Goal: Information Seeking & Learning: Learn about a topic

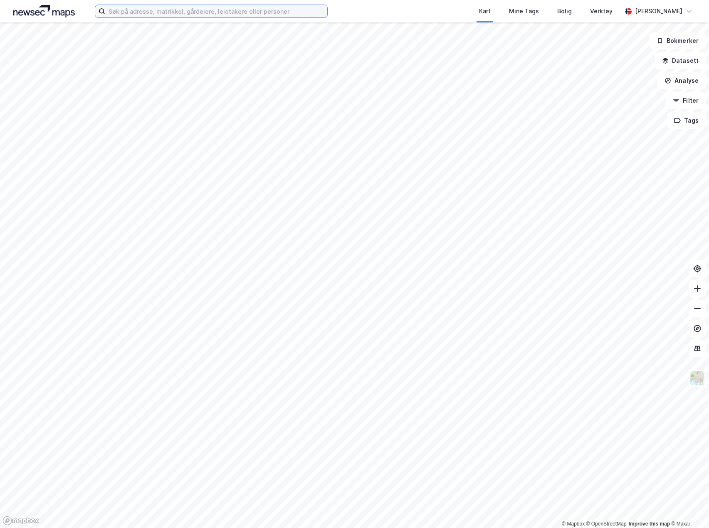
click at [269, 12] on input at bounding box center [216, 11] width 222 height 12
type input "gålå"
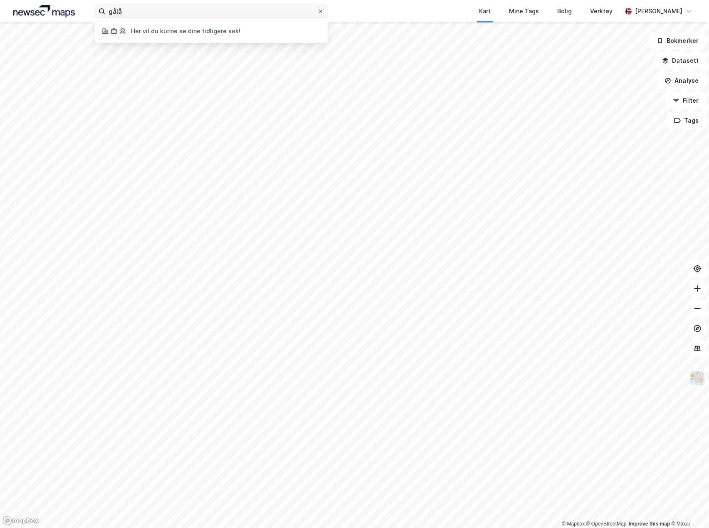
click at [318, 11] on span at bounding box center [320, 11] width 7 height 7
click at [317, 11] on input "gålå" at bounding box center [211, 11] width 212 height 12
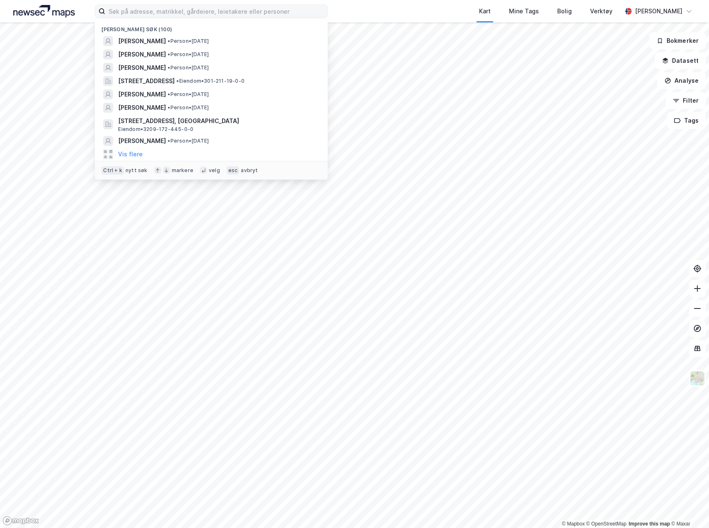
click at [356, 7] on div "Nylige søk (100) [PERSON_NAME] • Person • [DATE] [PERSON_NAME] • [DATE] [PERSON…" at bounding box center [354, 11] width 709 height 22
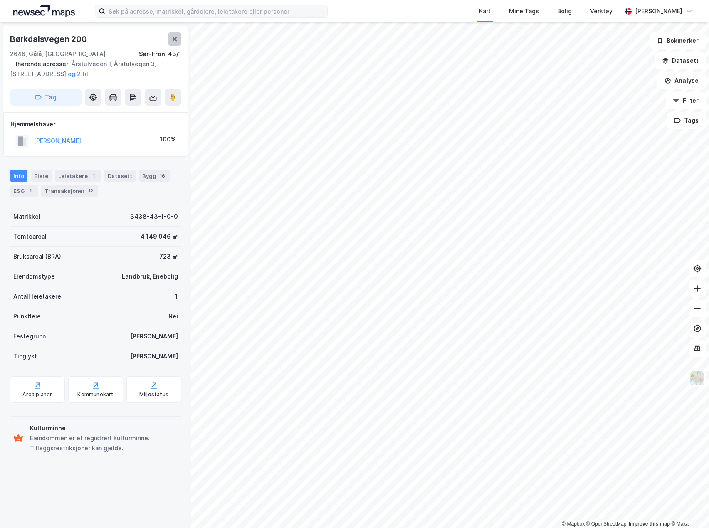
click at [178, 37] on button at bounding box center [174, 38] width 13 height 13
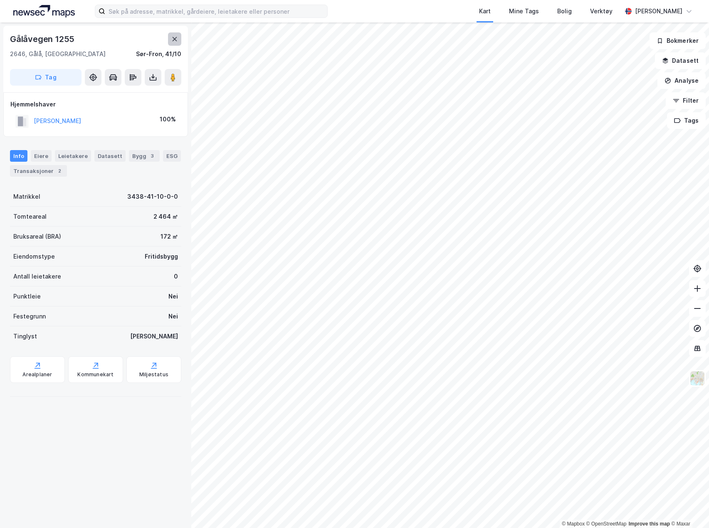
click at [173, 39] on icon at bounding box center [174, 39] width 7 height 7
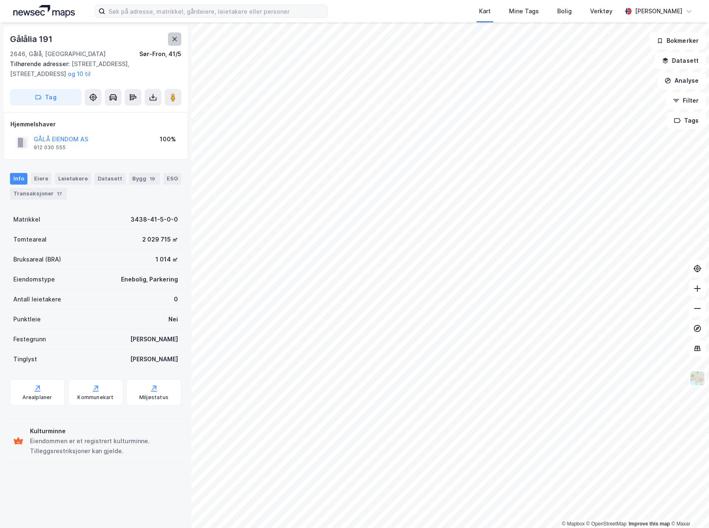
click at [174, 40] on icon at bounding box center [174, 39] width 7 height 7
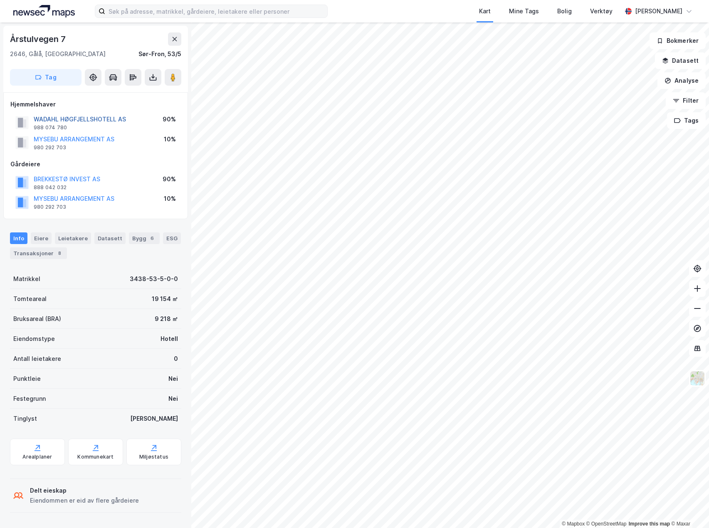
click at [0, 0] on button "WADAHL HØGFJELLSHOTELL AS" at bounding box center [0, 0] width 0 height 0
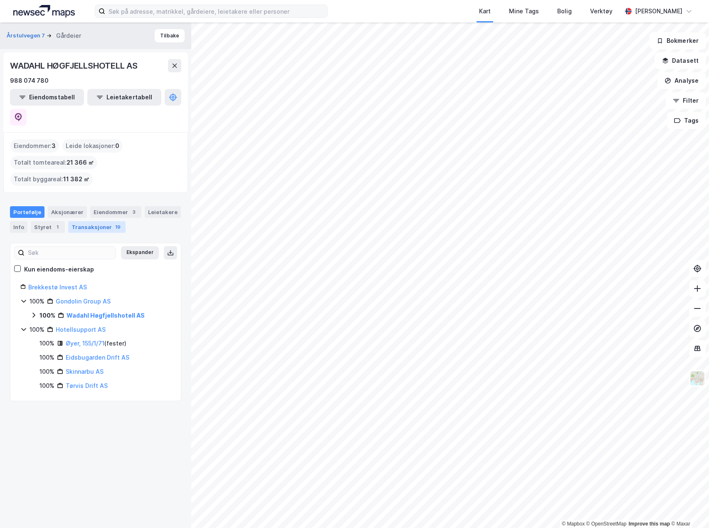
click at [91, 221] on div "Transaksjoner 19" at bounding box center [96, 227] width 57 height 12
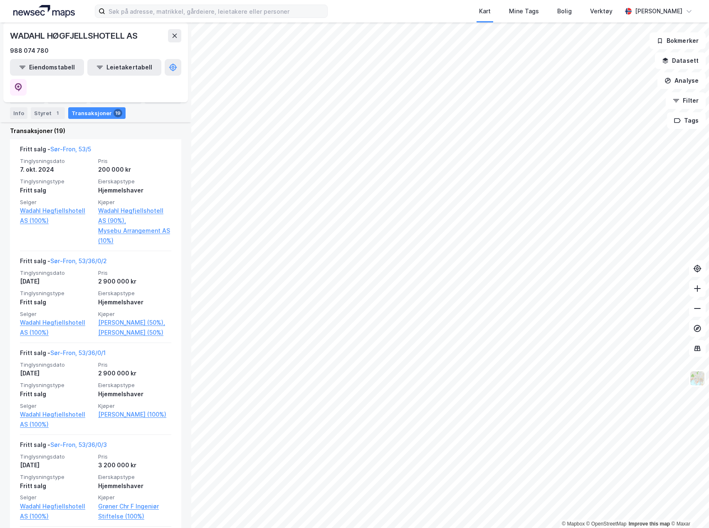
scroll to position [249, 0]
click at [173, 38] on icon at bounding box center [174, 35] width 7 height 7
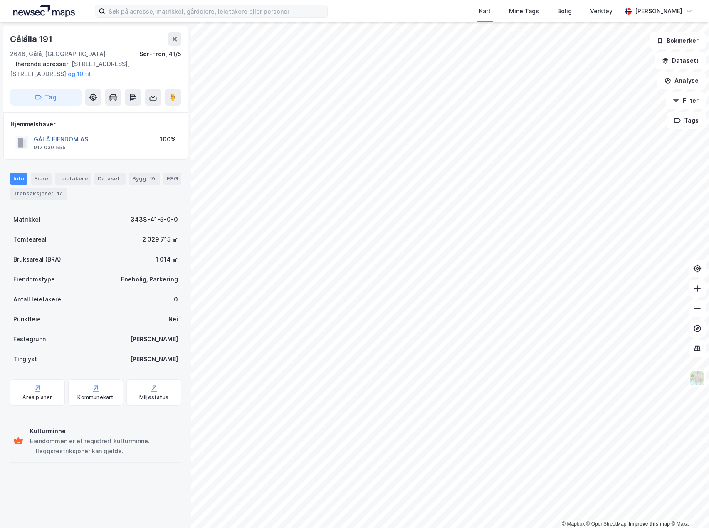
click at [0, 0] on button "GÅLÅ EIENDOM AS" at bounding box center [0, 0] width 0 height 0
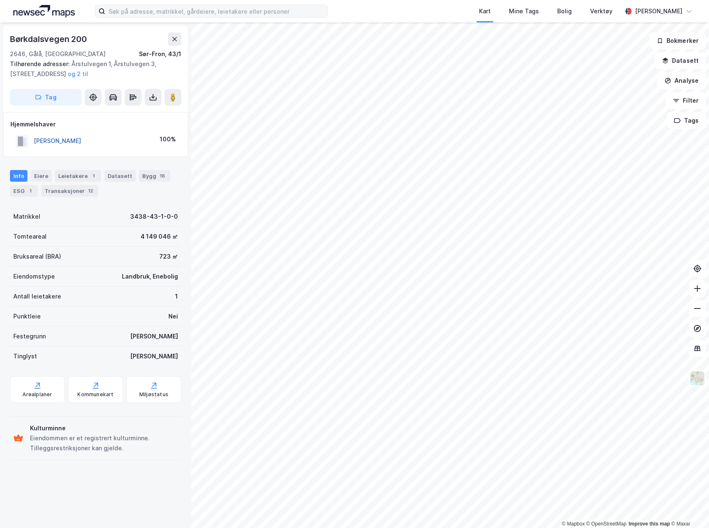
click at [0, 0] on button "[PERSON_NAME]" at bounding box center [0, 0] width 0 height 0
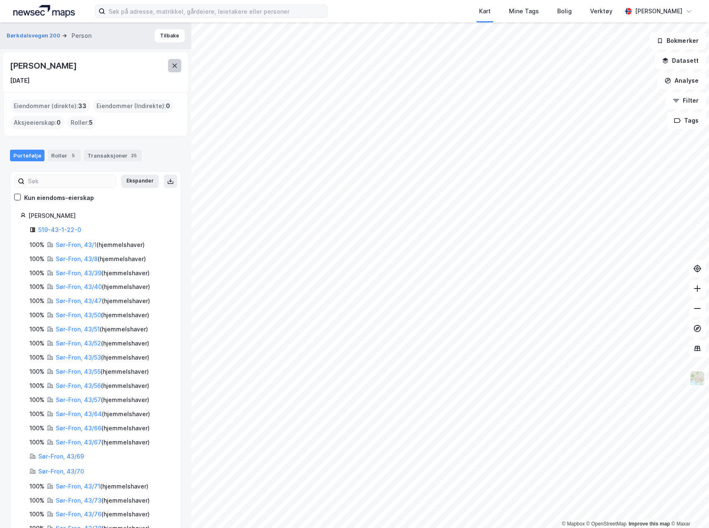
click at [172, 69] on icon at bounding box center [174, 65] width 7 height 7
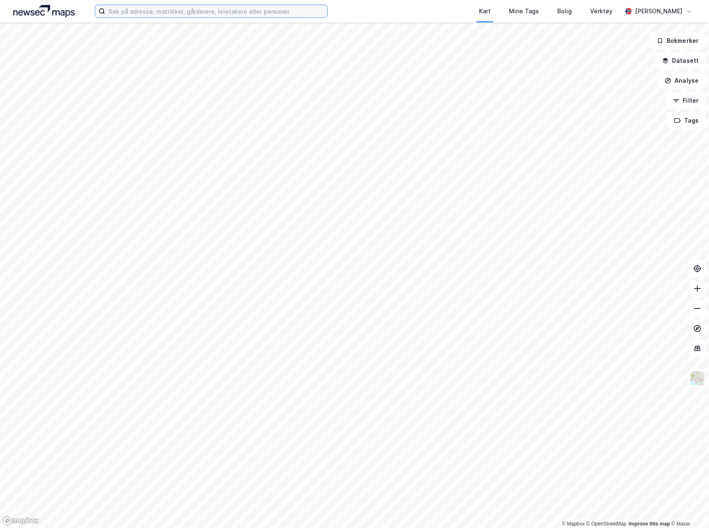
click at [200, 12] on input at bounding box center [216, 11] width 222 height 12
click at [429, 10] on div "Kart Mine Tags Bolig Verktøy" at bounding box center [494, 11] width 254 height 22
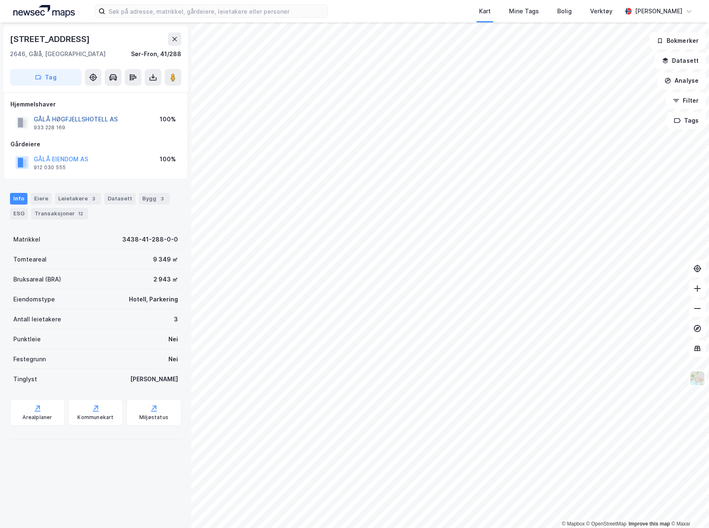
click at [0, 0] on button "GÅLÅ HØGFJELLSHOTELL AS" at bounding box center [0, 0] width 0 height 0
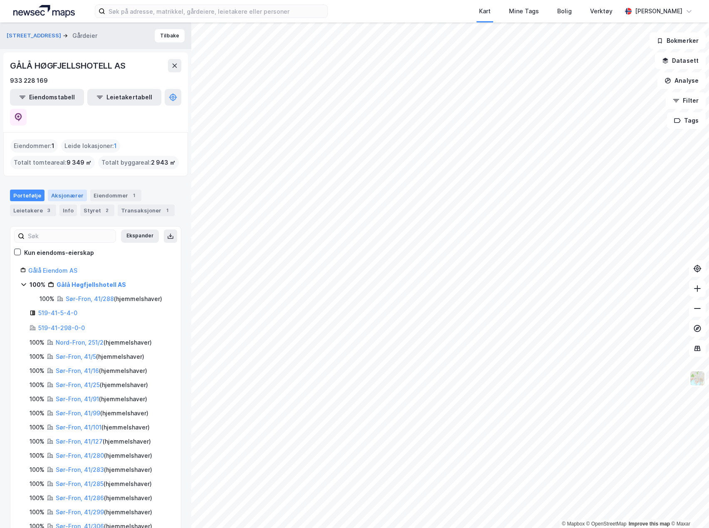
click at [73, 190] on div "Aksjonærer" at bounding box center [67, 196] width 39 height 12
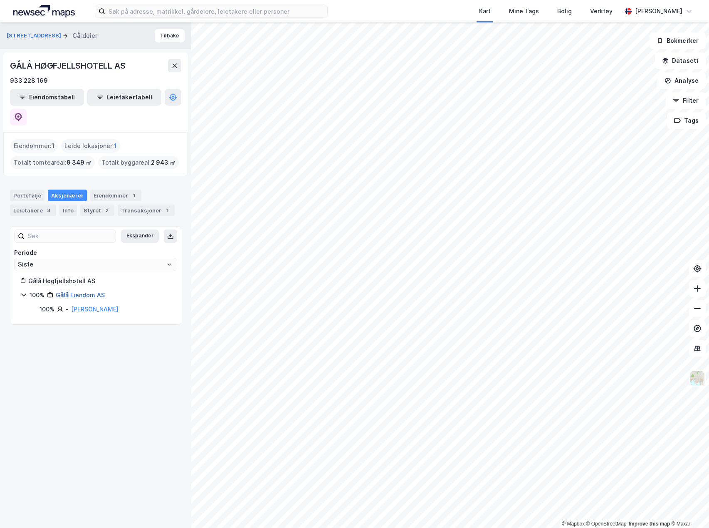
click at [94, 291] on link "Gålå Eiendom AS" at bounding box center [80, 294] width 49 height 7
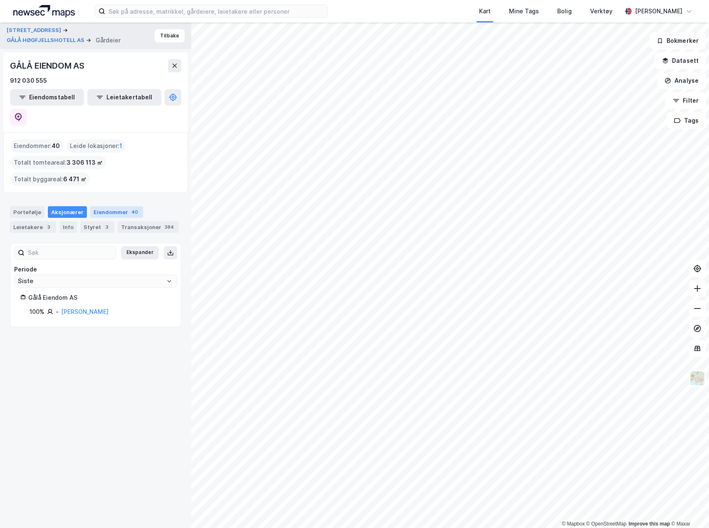
click at [112, 206] on div "Eiendommer 40" at bounding box center [116, 212] width 53 height 12
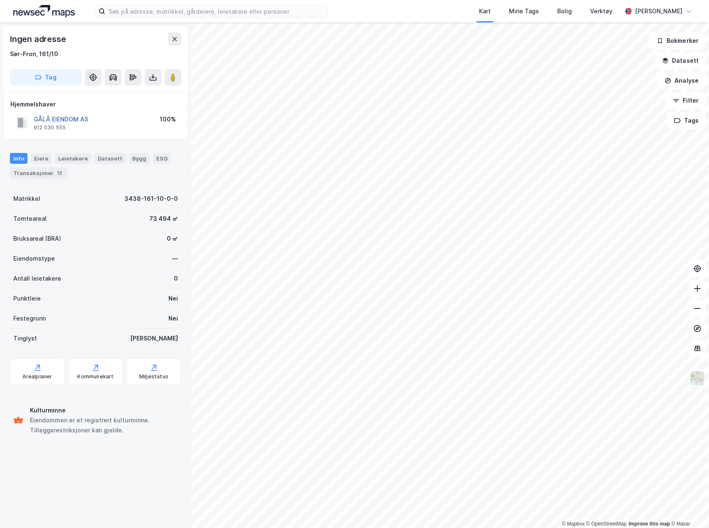
click at [0, 0] on button "GÅLÅ EIENDOM AS" at bounding box center [0, 0] width 0 height 0
